Goal: Information Seeking & Learning: Learn about a topic

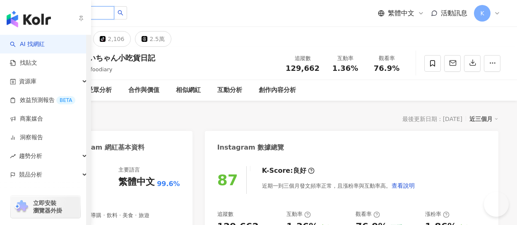
drag, startPoint x: 0, startPoint y: 0, endPoint x: 101, endPoint y: 13, distance: 101.9
click at [101, 13] on input "search" at bounding box center [82, 12] width 65 height 13
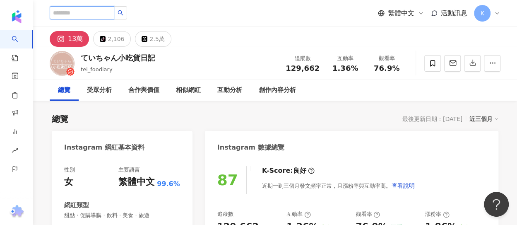
paste input "*****"
type input "*****"
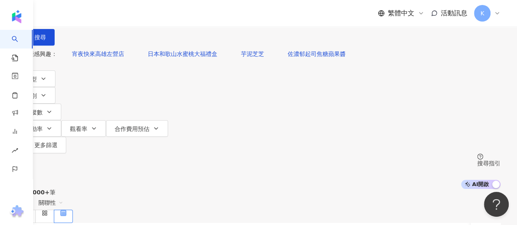
click at [137, 16] on input "search" at bounding box center [103, 8] width 67 height 16
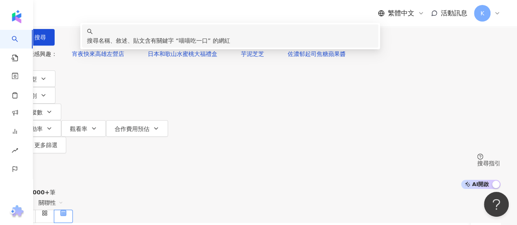
click at [208, 44] on span "喵喵吃一口" at bounding box center [193, 40] width 29 height 7
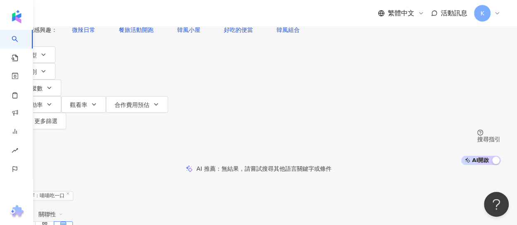
scroll to position [41, 0]
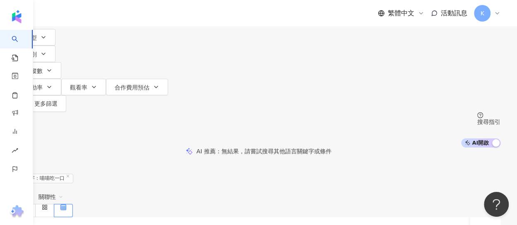
type input "*****"
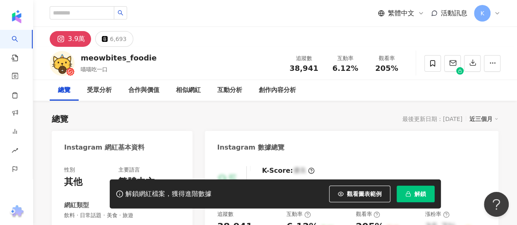
click at [406, 68] on div "觀看率 205%" at bounding box center [386, 63] width 41 height 18
click at [408, 196] on rect "button" at bounding box center [408, 194] width 5 height 2
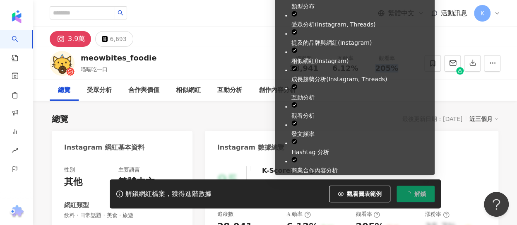
scroll to position [41, 0]
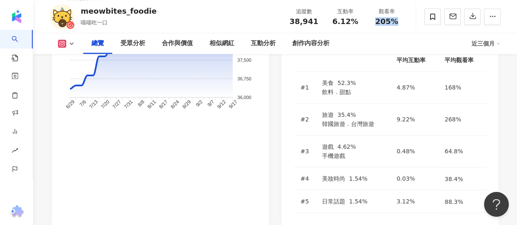
scroll to position [663, 0]
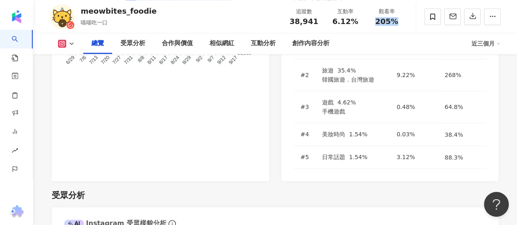
drag, startPoint x: 66, startPoint y: 176, endPoint x: 108, endPoint y: 174, distance: 41.5
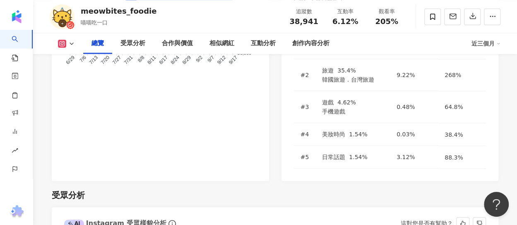
copy div "女性 65.1%"
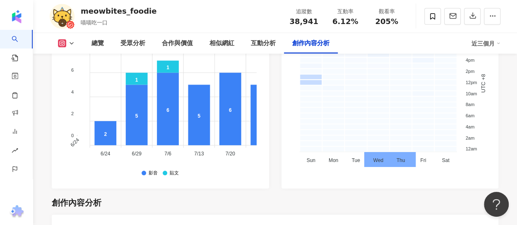
scroll to position [2403, 0]
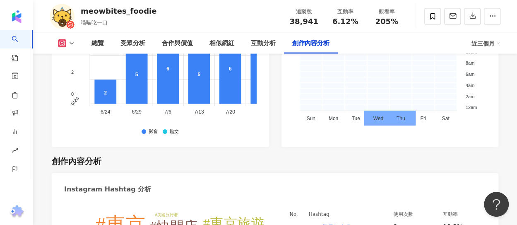
click at [179, 155] on div "創作內容分析" at bounding box center [275, 161] width 447 height 12
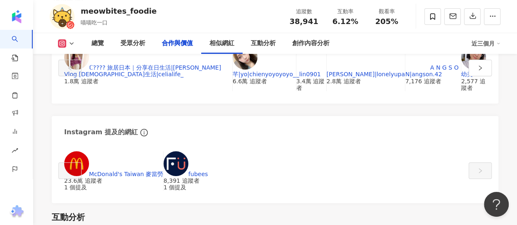
drag, startPoint x: 191, startPoint y: 145, endPoint x: 187, endPoint y: 30, distance: 114.8
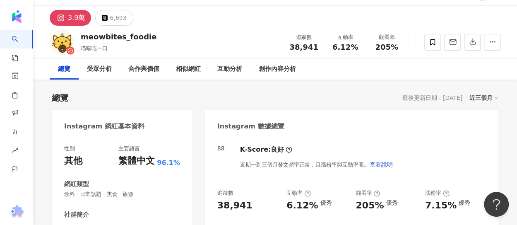
scroll to position [0, 0]
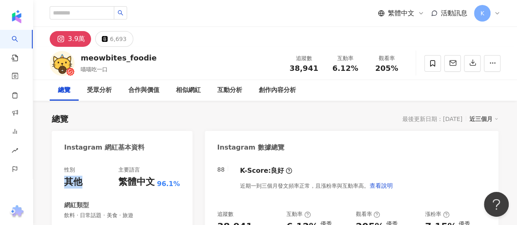
drag, startPoint x: 88, startPoint y: 180, endPoint x: 69, endPoint y: 180, distance: 19.1
click at [69, 180] on div "性別 其他 主要語言 繁體中文 96.1%" at bounding box center [122, 177] width 116 height 22
copy div "其他"
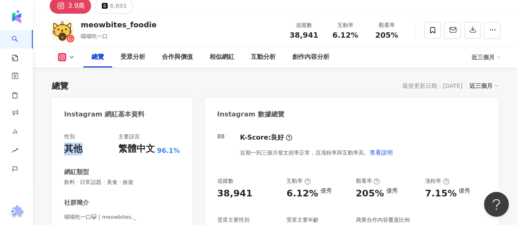
scroll to position [41, 0]
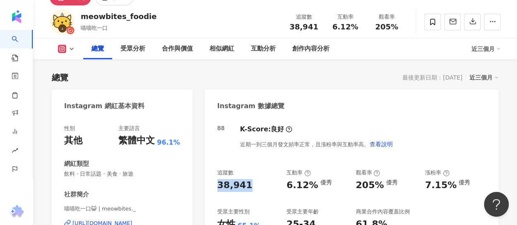
drag, startPoint x: 249, startPoint y: 184, endPoint x: 217, endPoint y: 184, distance: 32.3
click at [218, 184] on div "38,941" at bounding box center [248, 185] width 61 height 13
copy div "38,941"
drag, startPoint x: 373, startPoint y: 23, endPoint x: 409, endPoint y: 24, distance: 36.5
click at [409, 24] on div "meowbites_foodie 喵喵吃一口 追蹤數 38,941 互動率 6.12% 觀看率 205%" at bounding box center [275, 21] width 484 height 33
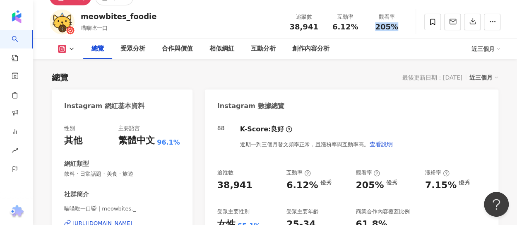
copy span "205%"
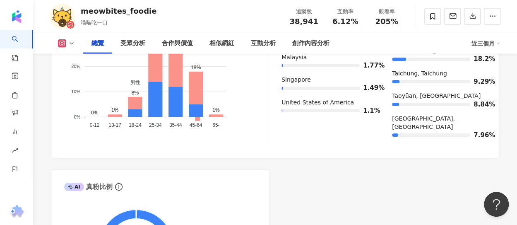
drag, startPoint x: 301, startPoint y: 121, endPoint x: 263, endPoint y: 235, distance: 120.9
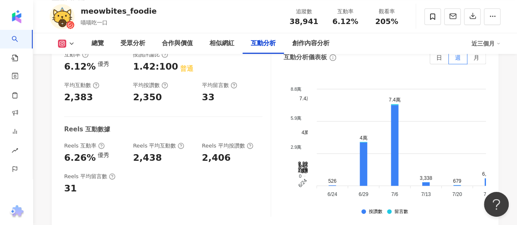
scroll to position [1881, 0]
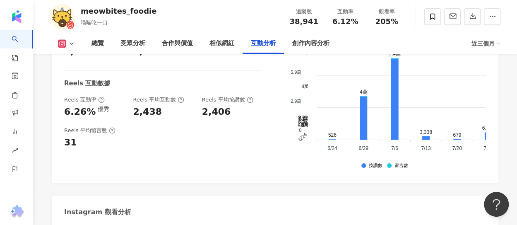
drag, startPoint x: 168, startPoint y: 138, endPoint x: 196, endPoint y: 138, distance: 28.2
copy div "79,777"
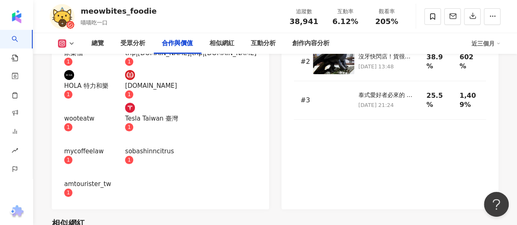
scroll to position [1050, 0]
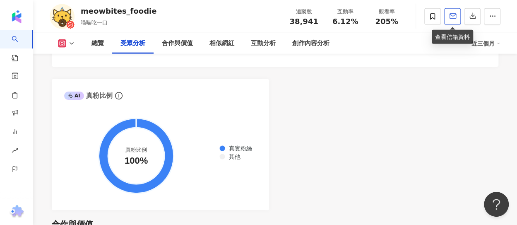
click at [453, 12] on span "button" at bounding box center [453, 16] width 7 height 9
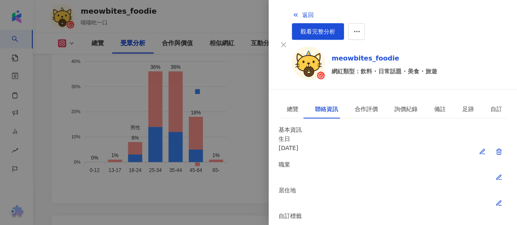
scroll to position [46, 0]
click at [292, 16] on button "返回" at bounding box center [303, 15] width 22 height 17
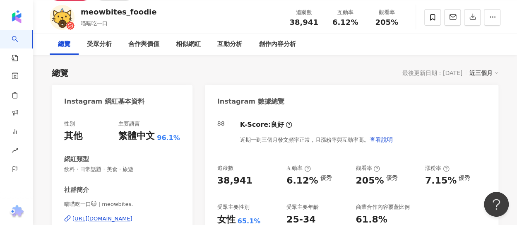
scroll to position [0, 0]
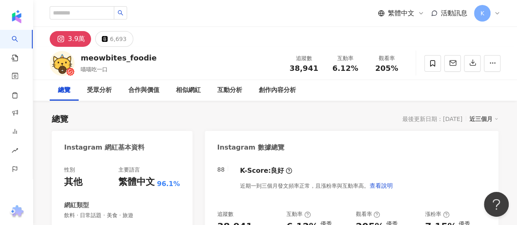
drag, startPoint x: 209, startPoint y: 125, endPoint x: 189, endPoint y: -40, distance: 166.1
click at [123, 20] on div "繁體中文 活動訊息 K" at bounding box center [275, 13] width 451 height 27
click at [114, 15] on input "search" at bounding box center [82, 12] width 65 height 13
paste input "**********"
type input "**********"
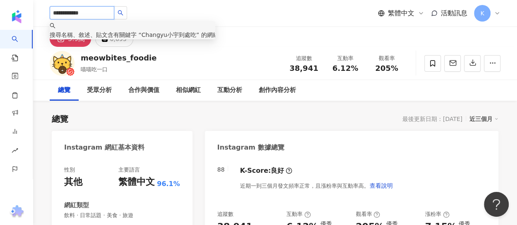
click at [164, 30] on div "搜尋名稱、敘述、貼文含有關鍵字 “ Changyu小宇到處吃 ” 的網紅" at bounding box center [133, 34] width 166 height 9
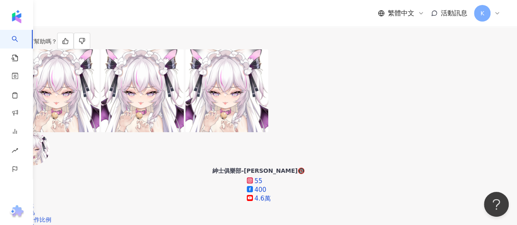
scroll to position [290, 0]
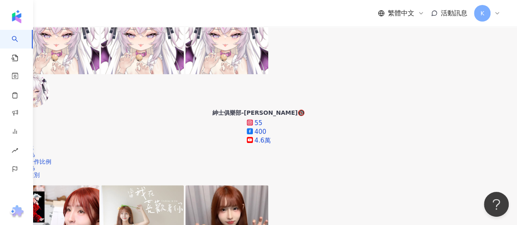
drag, startPoint x: 141, startPoint y: 43, endPoint x: 180, endPoint y: 42, distance: 39.0
drag, startPoint x: 147, startPoint y: 45, endPoint x: 173, endPoint y: 40, distance: 25.8
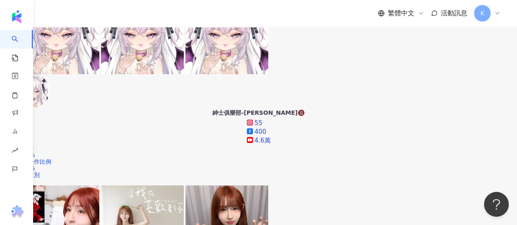
drag, startPoint x: 172, startPoint y: 43, endPoint x: 187, endPoint y: 43, distance: 14.9
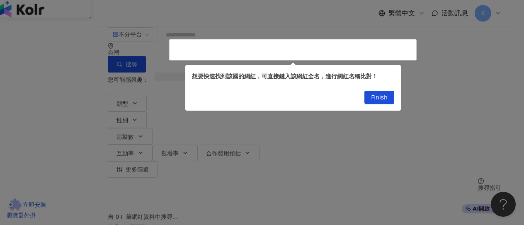
click at [374, 98] on span "Finish" at bounding box center [379, 97] width 17 height 13
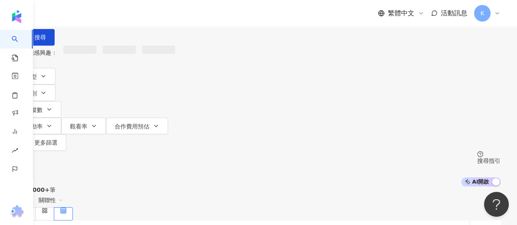
click at [137, 16] on input "search" at bounding box center [103, 8] width 67 height 16
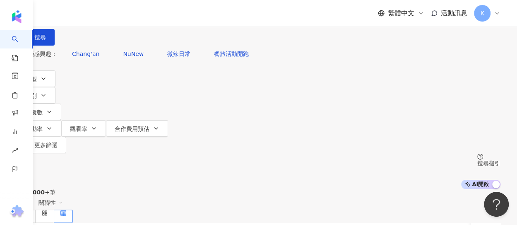
paste input "**********"
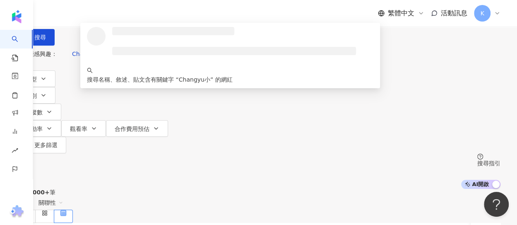
type input "*******"
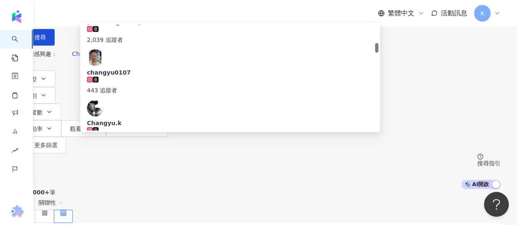
scroll to position [249, 0]
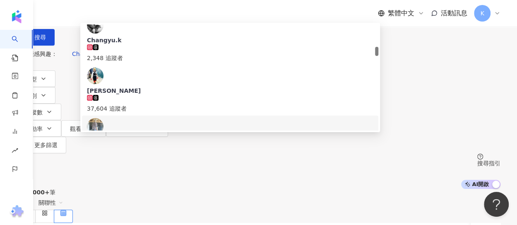
click at [233, 145] on div "23,317 追蹤者" at bounding box center [230, 154] width 287 height 18
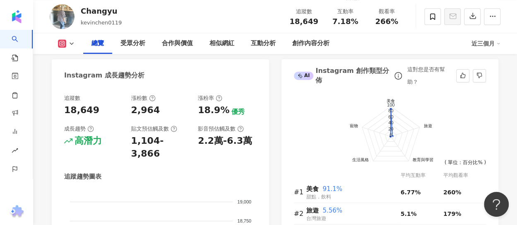
scroll to position [348, 0]
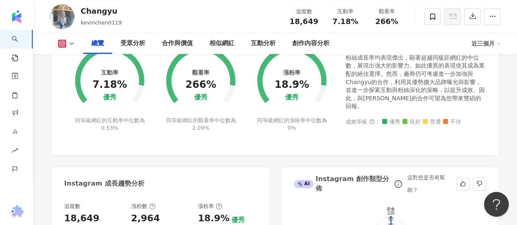
click at [317, 26] on div "18,649" at bounding box center [303, 21] width 31 height 8
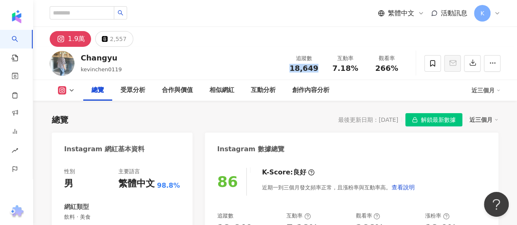
click at [302, 69] on span "18,649" at bounding box center [304, 68] width 29 height 9
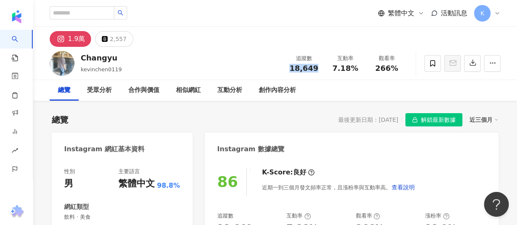
drag, startPoint x: 292, startPoint y: 68, endPoint x: 316, endPoint y: 65, distance: 24.6
click at [316, 65] on span "18,649" at bounding box center [304, 68] width 29 height 9
drag, startPoint x: 372, startPoint y: 69, endPoint x: 400, endPoint y: 67, distance: 28.7
click at [400, 67] on div "266%" at bounding box center [386, 68] width 31 height 8
copy span "266%"
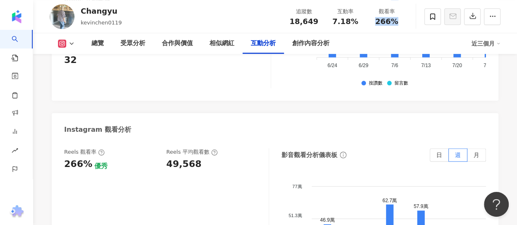
scroll to position [1864, 0]
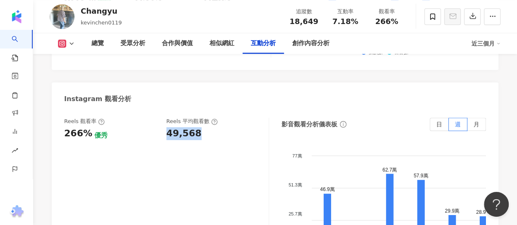
drag, startPoint x: 167, startPoint y: 105, endPoint x: 210, endPoint y: 105, distance: 42.7
click at [210, 127] on div "49,568" at bounding box center [214, 133] width 94 height 13
copy div "49,568"
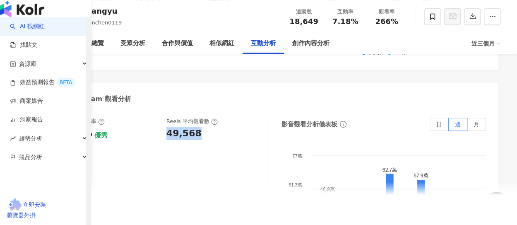
click at [45, 31] on link "AI 找網紅" at bounding box center [27, 26] width 35 height 8
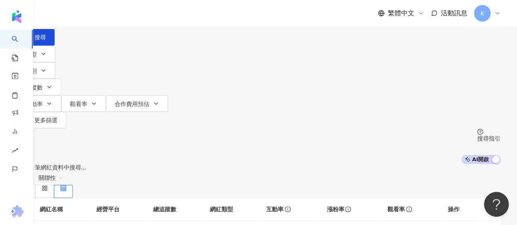
click at [137, 16] on input "search" at bounding box center [103, 8] width 67 height 16
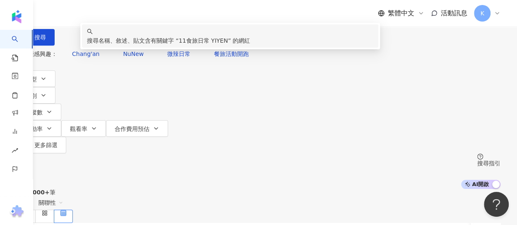
click at [208, 45] on div "搜尋名稱、敘述、貼文含有關鍵字 “ 11食旅日常 YIYEN ” 的網紅" at bounding box center [230, 40] width 287 height 9
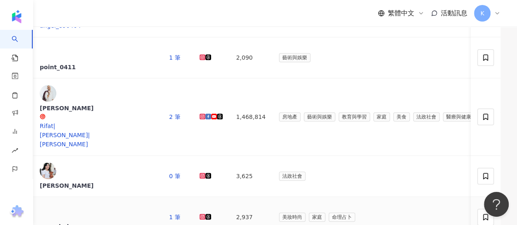
scroll to position [414, 0]
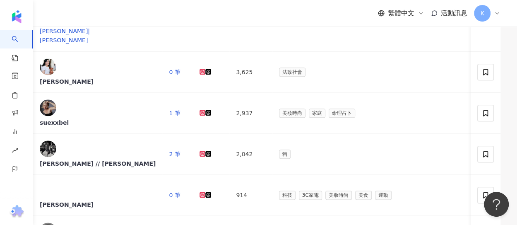
type input "**********"
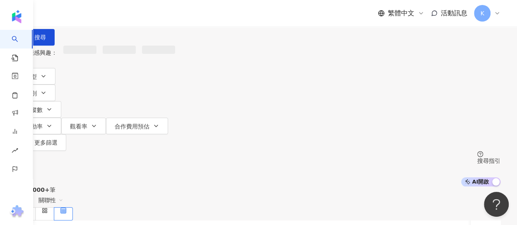
drag, startPoint x: 154, startPoint y: 48, endPoint x: 131, endPoint y: 50, distance: 23.3
click at [131, 16] on input "search" at bounding box center [103, 8] width 67 height 16
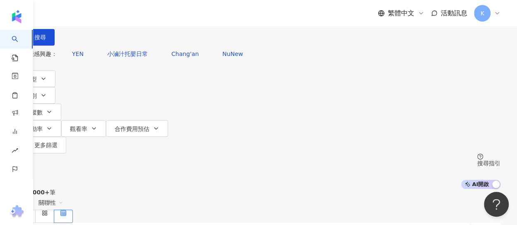
paste input "*********"
type input "*********"
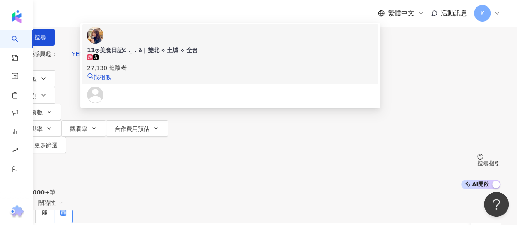
click at [179, 54] on div "𝟭𝟭ღ美食日記૮ . ̫ . ა｜雙北 ⋄ 土城 ⋄ 全台" at bounding box center [230, 50] width 287 height 8
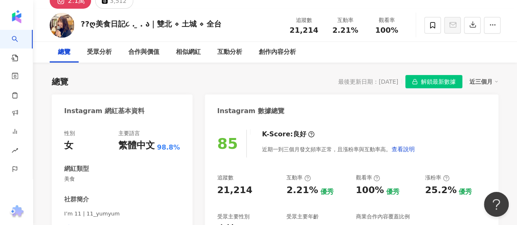
scroll to position [29, 0]
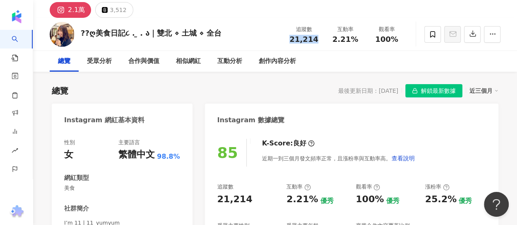
drag, startPoint x: 293, startPoint y: 40, endPoint x: 316, endPoint y: 38, distance: 22.9
click at [316, 38] on span "21,214" at bounding box center [304, 39] width 29 height 9
drag, startPoint x: 373, startPoint y: 41, endPoint x: 394, endPoint y: 40, distance: 21.1
click at [394, 40] on div "100%" at bounding box center [386, 39] width 31 height 8
copy span "100%"
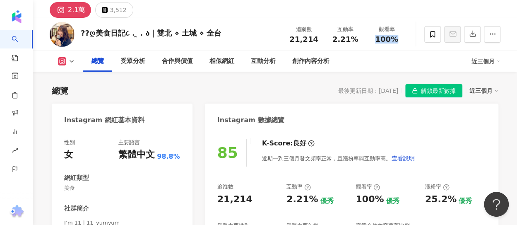
scroll to position [153, 0]
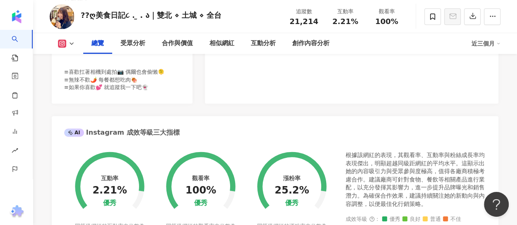
drag, startPoint x: 300, startPoint y: 147, endPoint x: 339, endPoint y: 200, distance: 65.5
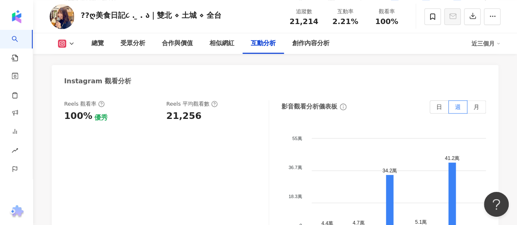
scroll to position [1921, 0]
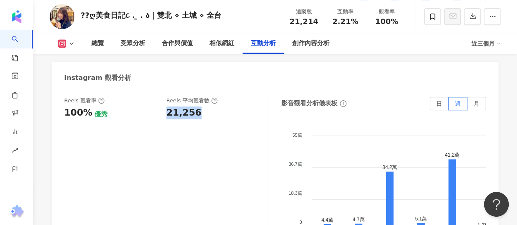
drag, startPoint x: 168, startPoint y: 96, endPoint x: 205, endPoint y: 97, distance: 37.3
click at [205, 106] on div "21,256" at bounding box center [214, 112] width 94 height 13
copy div "21,256"
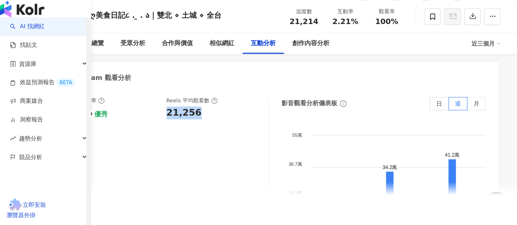
click at [15, 31] on link "AI 找網紅" at bounding box center [27, 26] width 35 height 8
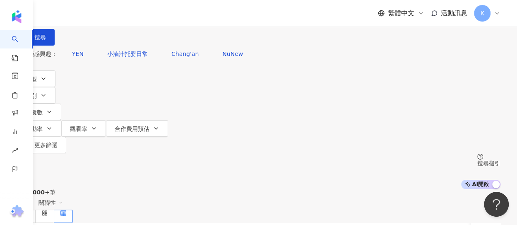
type input "**********"
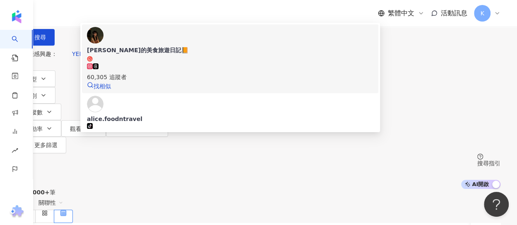
click at [203, 54] on div "愛麗絲的美食旅遊日記📙" at bounding box center [230, 50] width 287 height 8
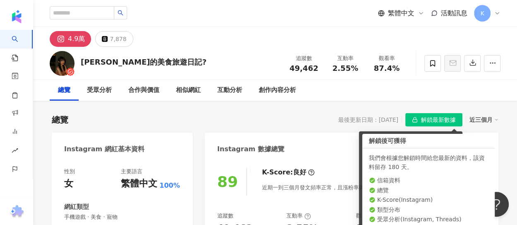
click at [285, 117] on div "總覽 最後更新日期：[DATE] 解鎖最新數據 近三個月" at bounding box center [275, 119] width 447 height 13
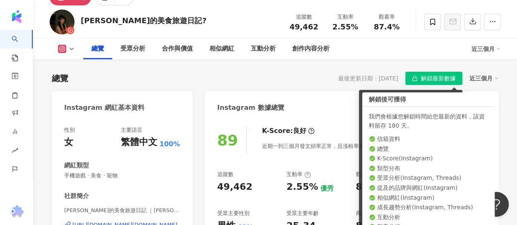
click at [482, 104] on div "Instagram 數據總覽" at bounding box center [352, 104] width 294 height 27
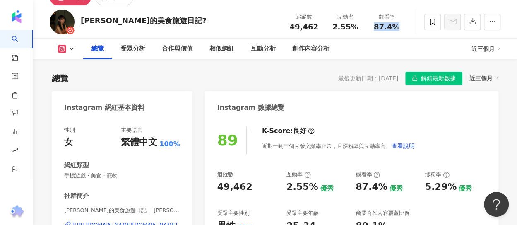
drag, startPoint x: 375, startPoint y: 29, endPoint x: 396, endPoint y: 28, distance: 21.1
click at [396, 28] on div "87.4%" at bounding box center [386, 27] width 31 height 8
copy span "87.4%"
drag, startPoint x: 218, startPoint y: 189, endPoint x: 247, endPoint y: 188, distance: 29.0
click at [247, 188] on div "49,462" at bounding box center [248, 187] width 61 height 13
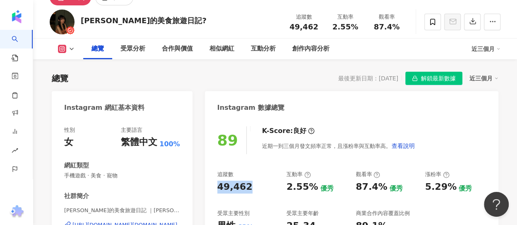
copy div "49,462"
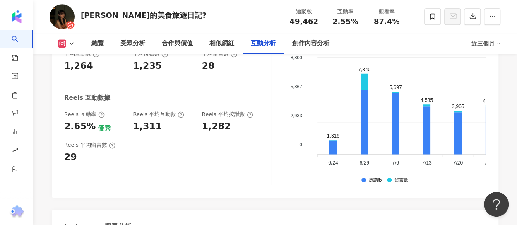
scroll to position [1823, 0]
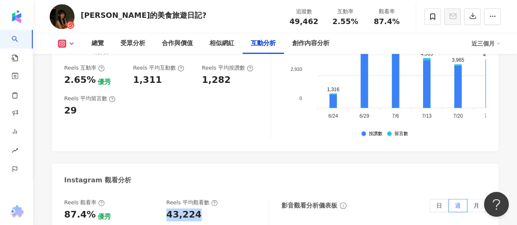
drag, startPoint x: 167, startPoint y: 174, endPoint x: 201, endPoint y: 174, distance: 34.0
click at [201, 208] on div "43,224" at bounding box center [214, 214] width 94 height 13
copy div "43,224"
